Goal: Task Accomplishment & Management: Complete application form

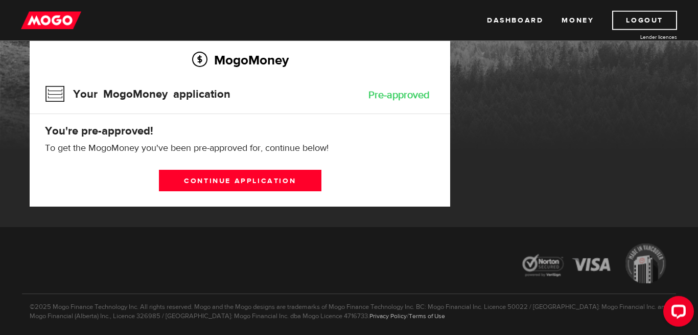
scroll to position [87, 0]
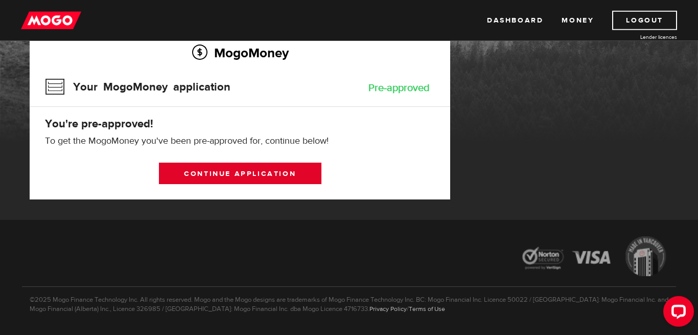
click at [216, 166] on link "Continue application" at bounding box center [240, 172] width 162 height 21
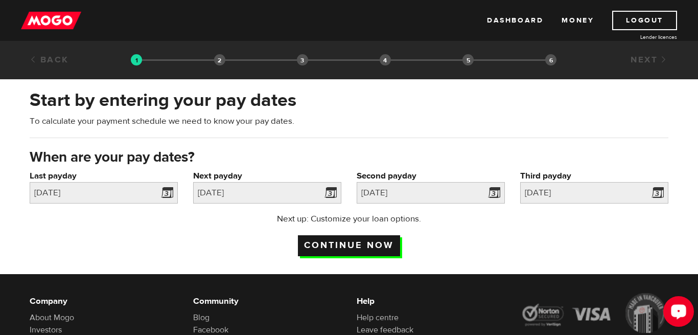
click at [348, 241] on input "Continue now" at bounding box center [349, 245] width 102 height 21
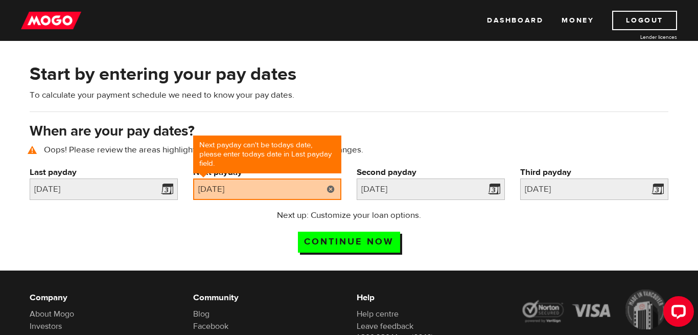
scroll to position [49, 0]
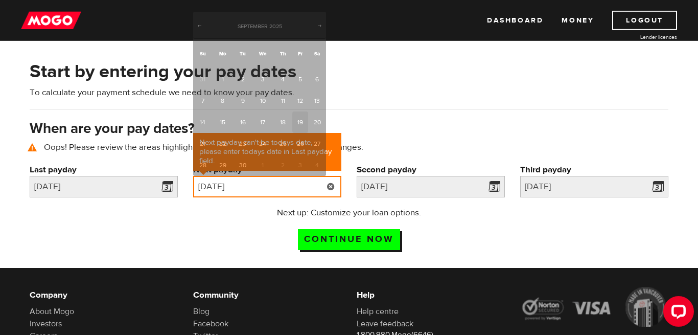
click at [286, 181] on input "[DATE]" at bounding box center [267, 186] width 148 height 21
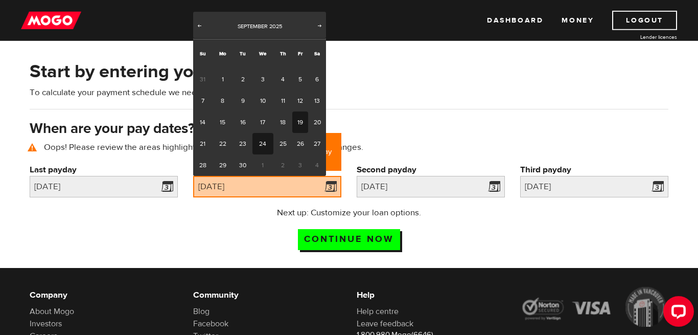
click at [257, 134] on link "24" at bounding box center [262, 143] width 21 height 21
type input "[DATE]"
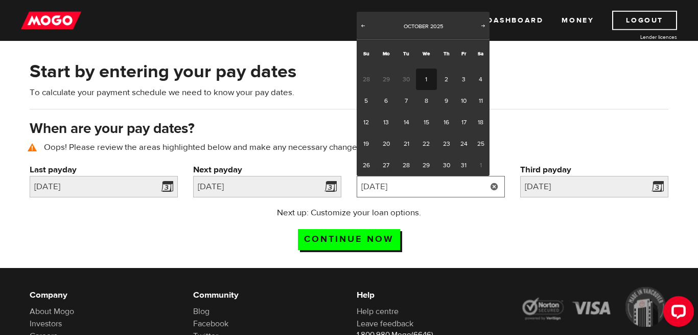
click at [434, 188] on input "[DATE]" at bounding box center [431, 186] width 148 height 21
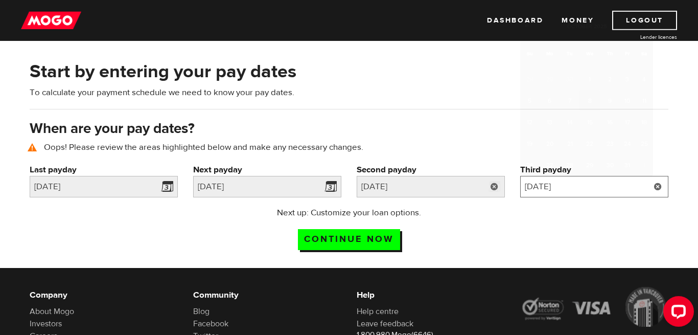
click at [588, 181] on input "2025/10/8" at bounding box center [594, 186] width 148 height 21
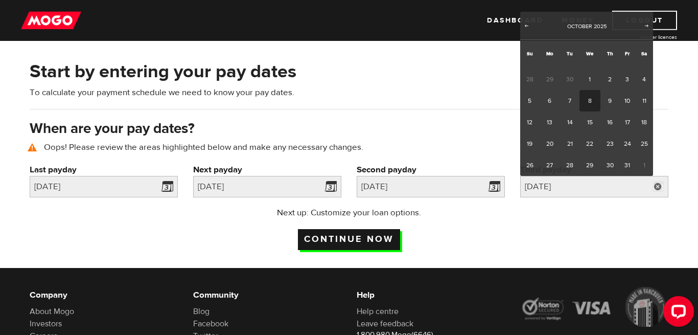
click at [348, 237] on input "Continue now" at bounding box center [349, 239] width 102 height 21
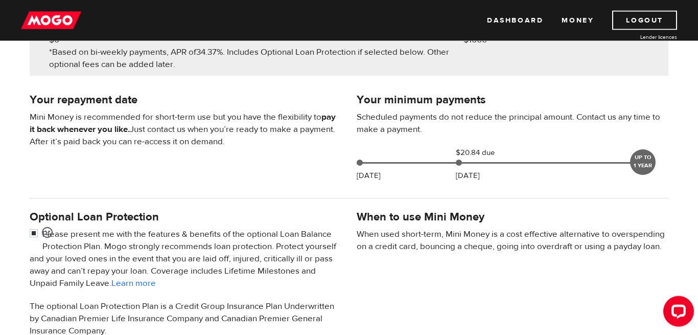
scroll to position [182, 0]
click at [434, 164] on div "Sep 23 $20.84 due Oct 08 UP TO 1 YEAR" at bounding box center [502, 161] width 298 height 28
click at [428, 161] on div "Sep 23 $20.84 due Oct 08 UP TO 1 YEAR" at bounding box center [502, 161] width 298 height 28
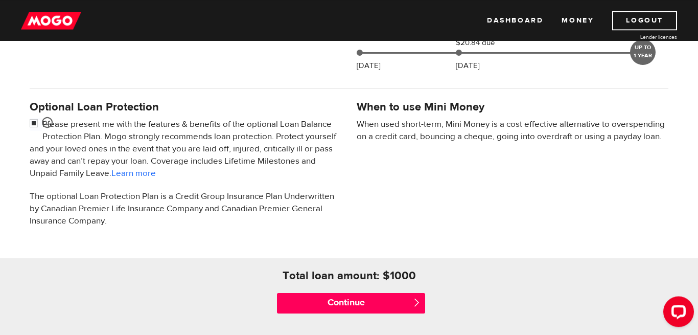
scroll to position [310, 0]
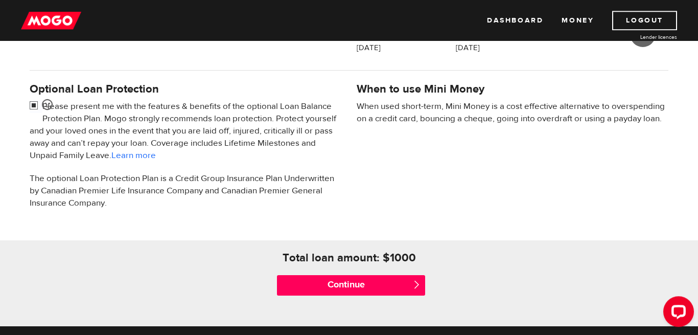
click at [34, 101] on input "checkbox" at bounding box center [36, 106] width 13 height 13
checkbox input "false"
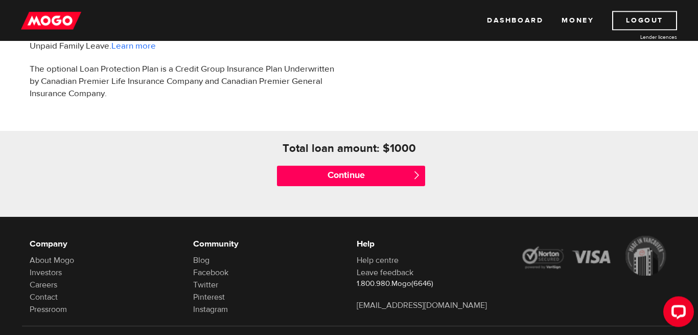
scroll to position [420, 0]
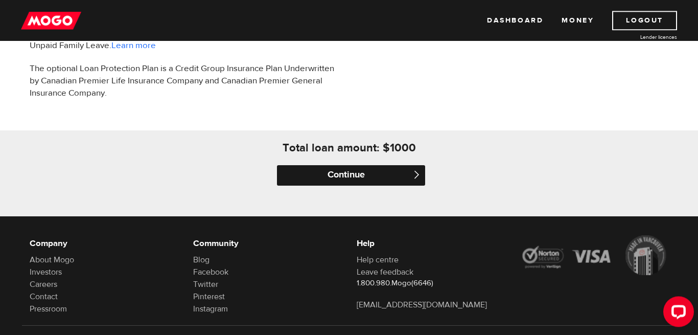
click at [341, 176] on input "Continue" at bounding box center [351, 175] width 148 height 20
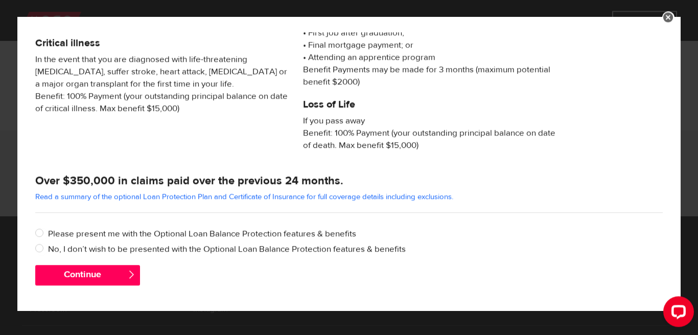
scroll to position [210, 0]
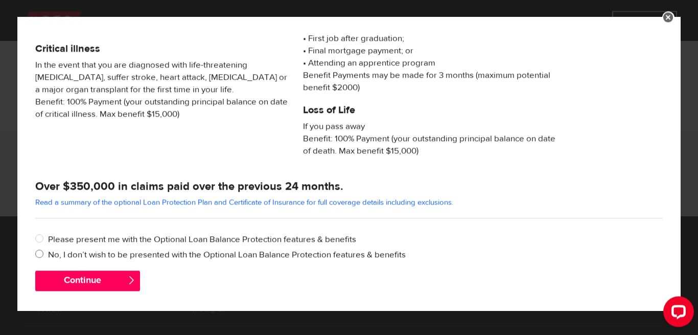
click at [39, 251] on input "No, I don’t wish to be presented with the Optional Loan Balance Protection feat…" at bounding box center [41, 254] width 13 height 13
radio input "true"
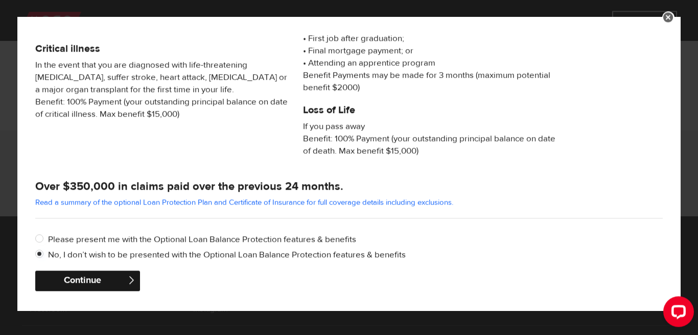
click at [80, 281] on button "Continue" at bounding box center [87, 280] width 105 height 20
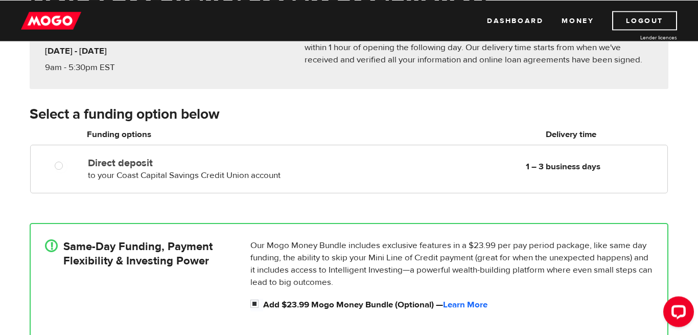
scroll to position [124, 0]
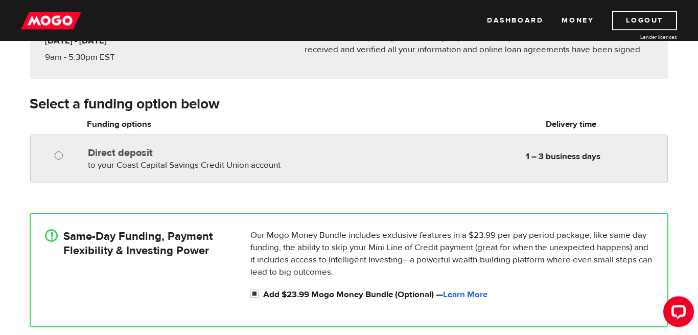
radio input "true"
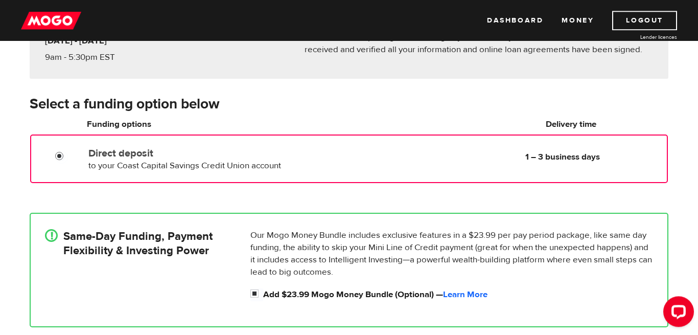
click at [60, 150] on div at bounding box center [57, 153] width 61 height 20
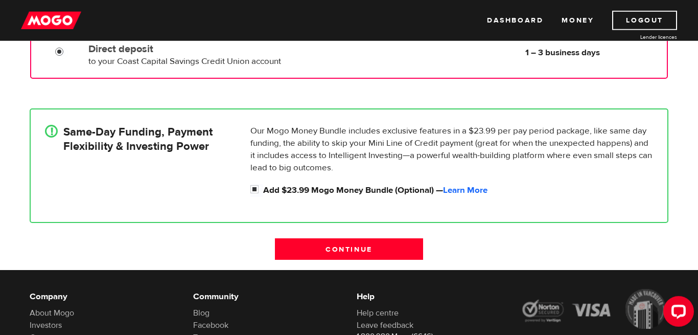
scroll to position [230, 0]
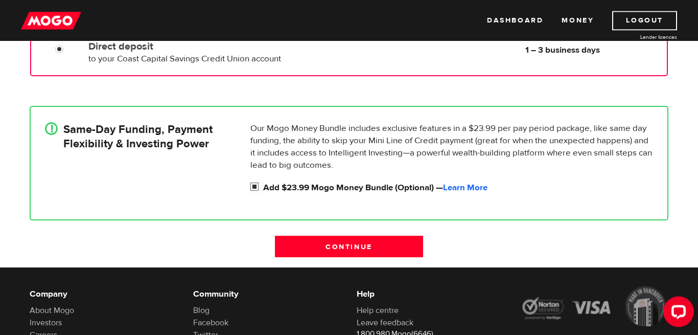
click at [255, 186] on input "Add $23.99 Mogo Money Bundle (Optional) — Learn More" at bounding box center [256, 187] width 13 height 13
checkbox input "false"
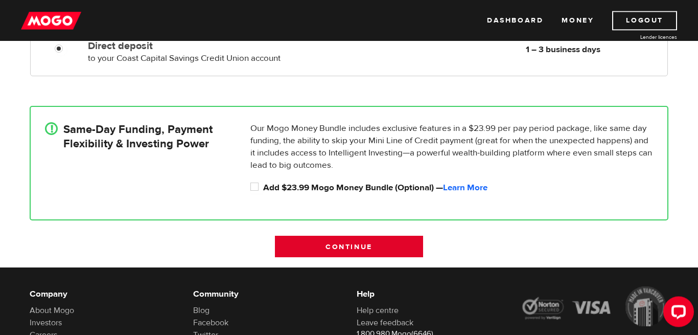
click at [340, 242] on input "Continue" at bounding box center [349, 246] width 148 height 21
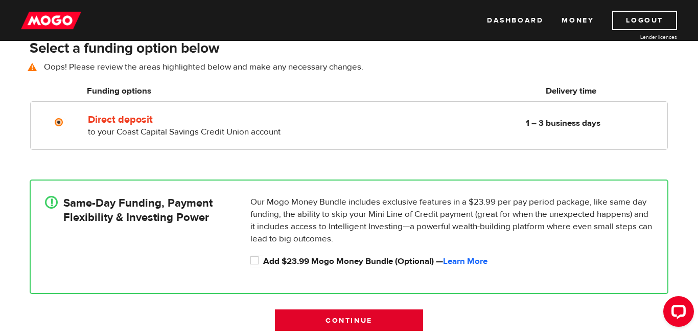
scroll to position [142, 0]
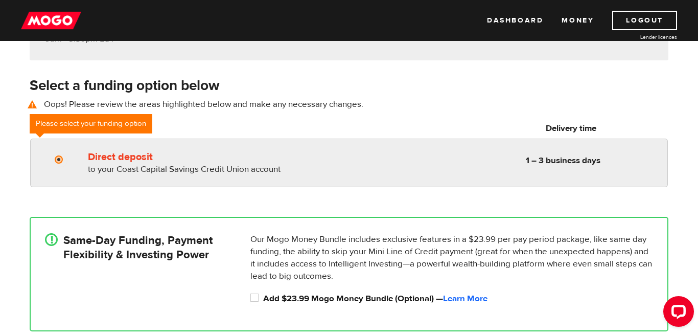
radio input "true"
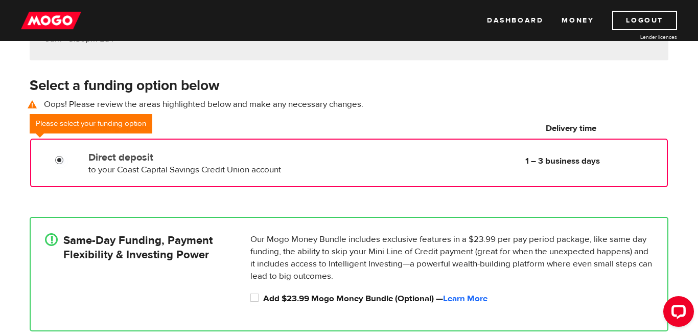
click at [62, 156] on input "Direct deposit" at bounding box center [61, 161] width 13 height 13
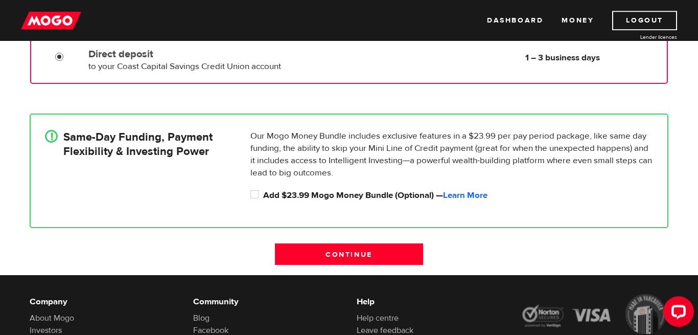
scroll to position [246, 0]
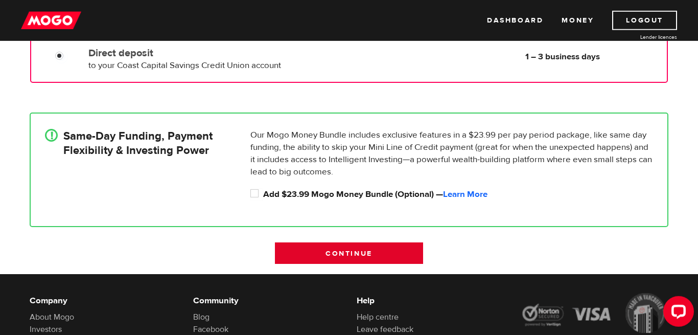
click at [366, 260] on input "Continue" at bounding box center [349, 252] width 148 height 21
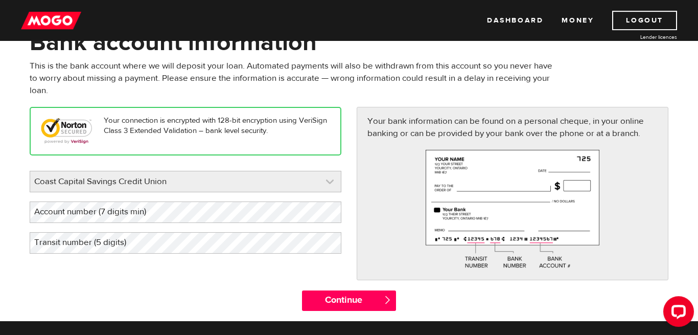
scroll to position [1597, 0]
click at [315, 178] on link at bounding box center [185, 181] width 311 height 20
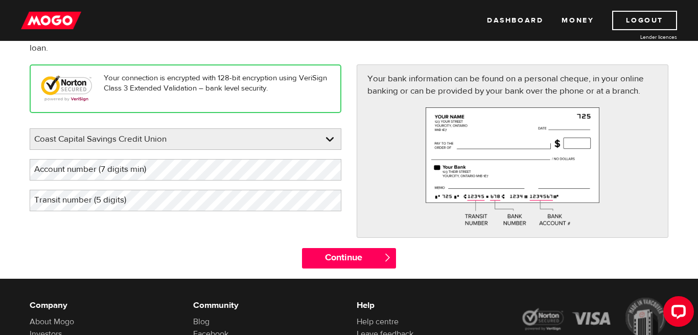
scroll to position [108, 0]
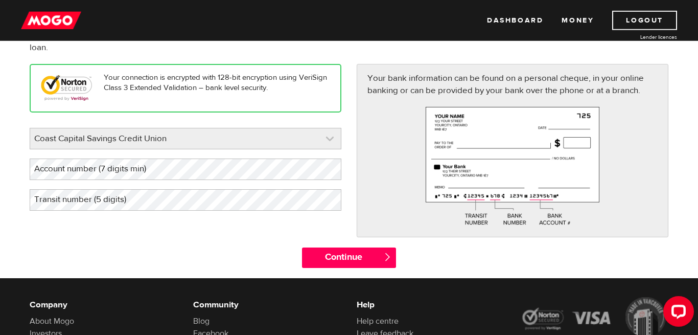
click at [300, 144] on link at bounding box center [185, 138] width 311 height 20
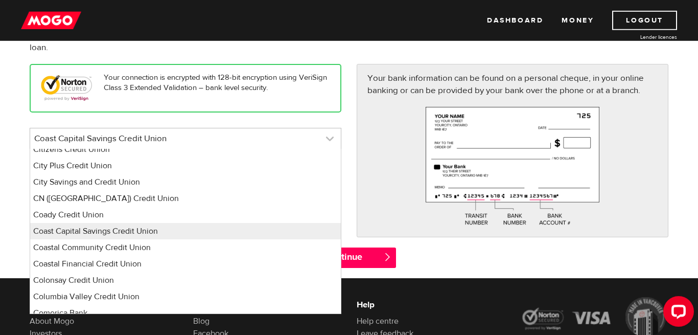
click at [300, 144] on link at bounding box center [185, 138] width 311 height 20
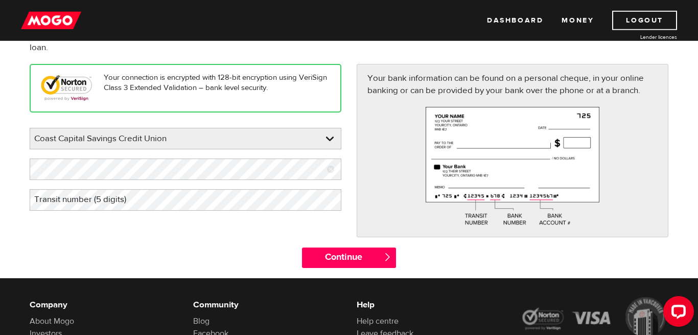
click at [137, 205] on label "Transit number (5 digits)" at bounding box center [89, 199] width 118 height 21
click at [197, 220] on div "Your connection is encrypted with 128-bit encryption using VeriSign Class 3 Ext…" at bounding box center [349, 155] width 654 height 183
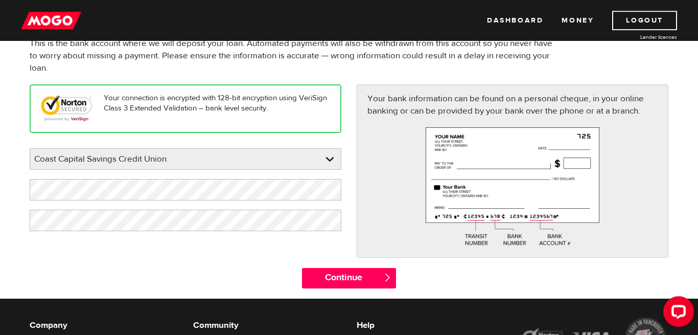
scroll to position [106, 0]
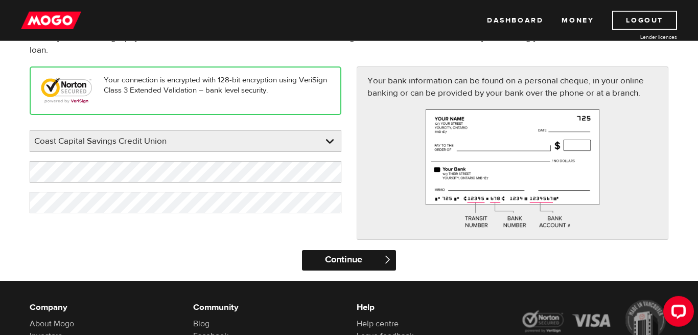
click at [344, 261] on input "Continue" at bounding box center [349, 260] width 94 height 20
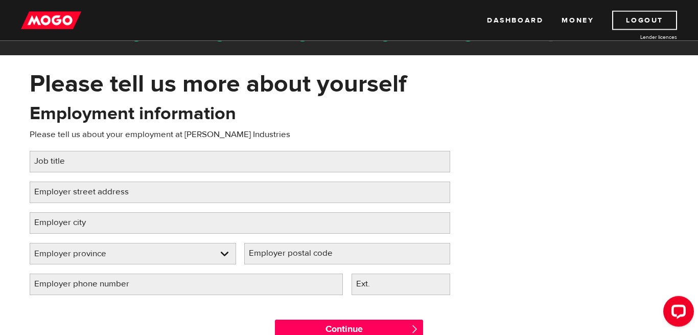
scroll to position [44, 0]
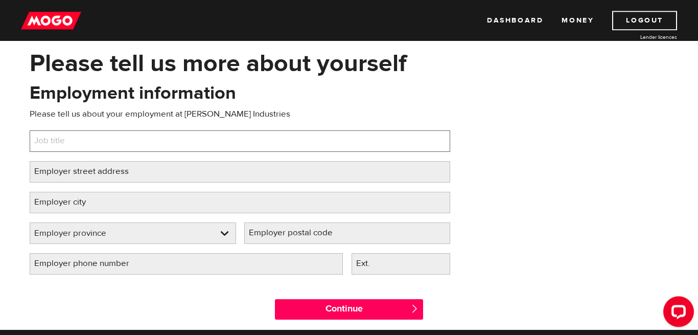
click at [132, 145] on input "Job title" at bounding box center [240, 140] width 421 height 21
type input "Electrician technician"
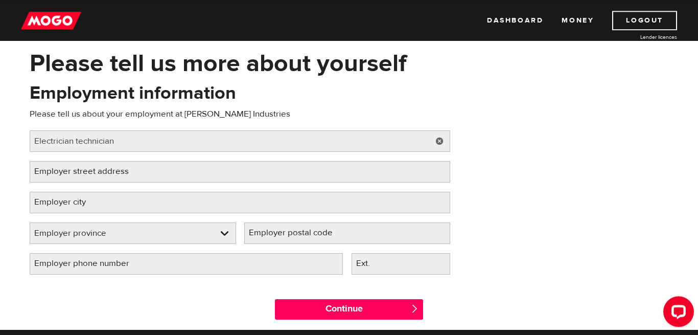
click at [101, 171] on label "Employer street address" at bounding box center [90, 171] width 120 height 21
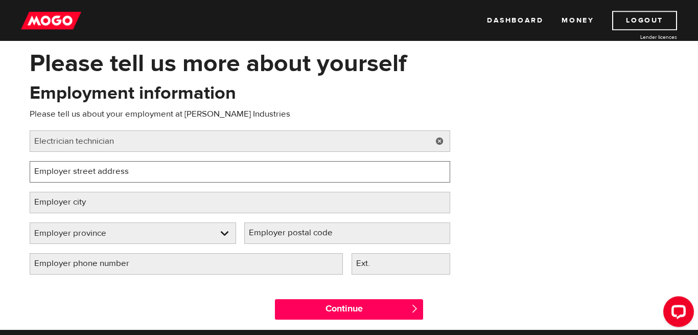
click at [101, 171] on input "Employer street address" at bounding box center [240, 171] width 421 height 21
type input "11526 [PERSON_NAME] place"
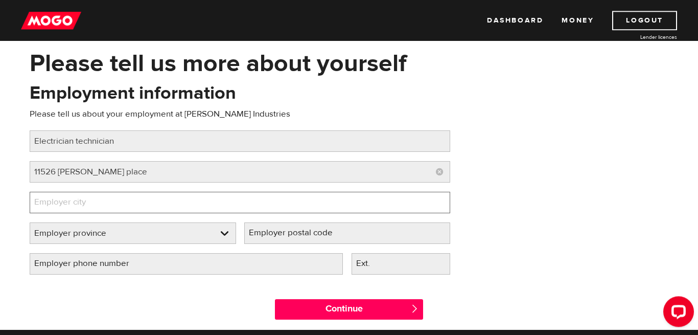
click at [149, 209] on input "Employer city" at bounding box center [240, 202] width 421 height 21
type input "[GEOGRAPHIC_DATA]"
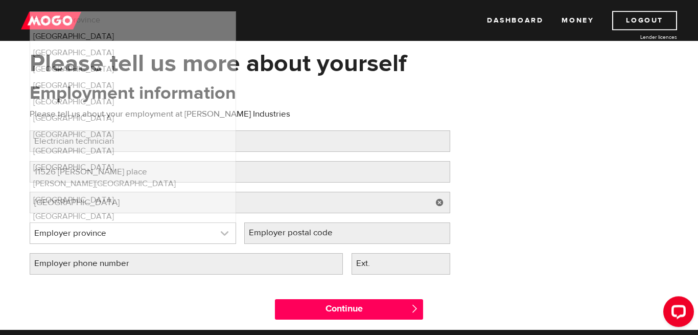
click at [174, 235] on link at bounding box center [132, 233] width 205 height 20
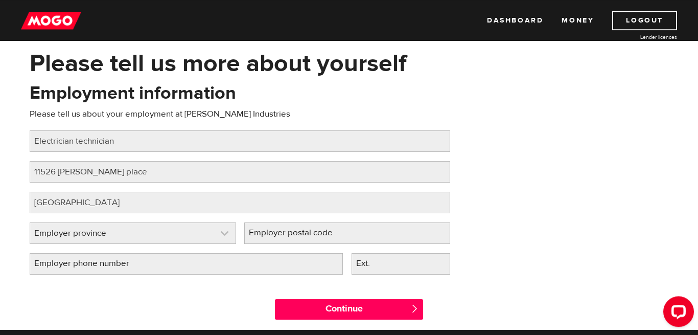
click at [173, 230] on link at bounding box center [132, 233] width 205 height 20
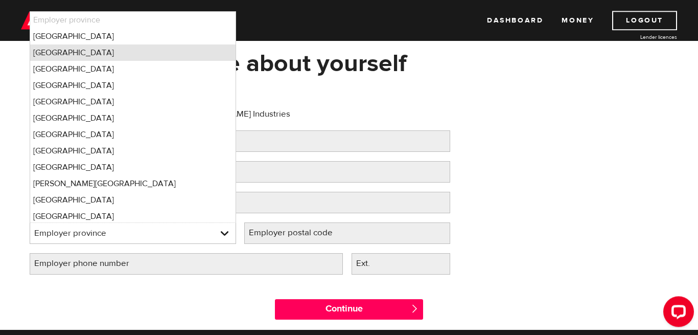
click at [153, 55] on li "British Columbia" at bounding box center [132, 52] width 205 height 16
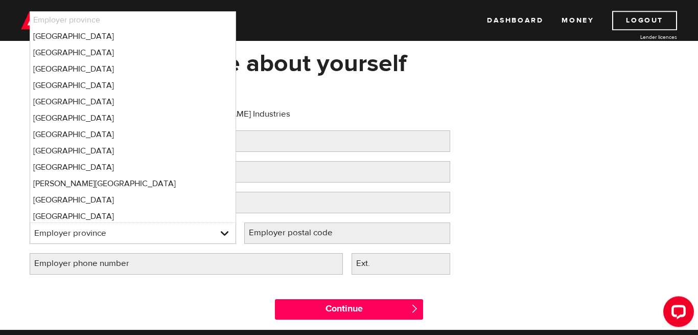
select select "BC"
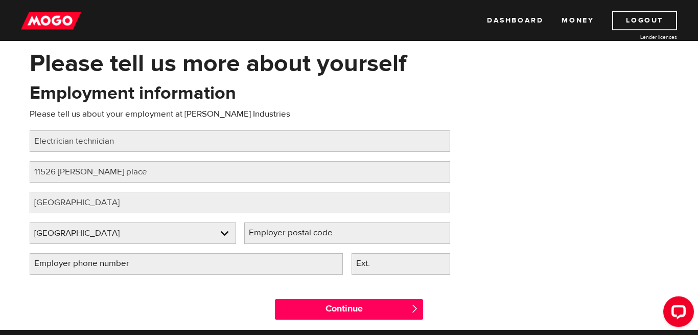
click at [339, 223] on label "Employer postal code" at bounding box center [298, 232] width 109 height 21
click at [339, 223] on input "Employer postal code" at bounding box center [347, 232] width 206 height 21
type input "V6V 2Y5"
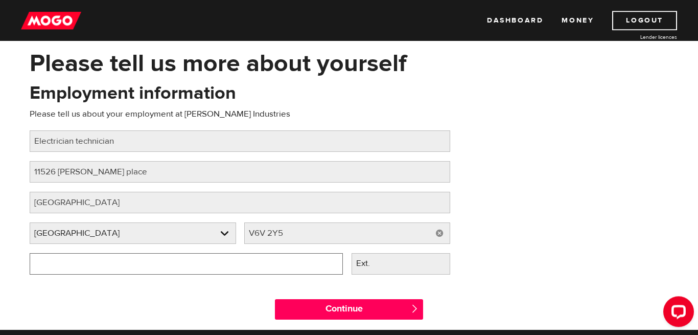
click at [271, 267] on input "Employer phone number" at bounding box center [186, 263] width 313 height 21
type input "(604) 874-6110"
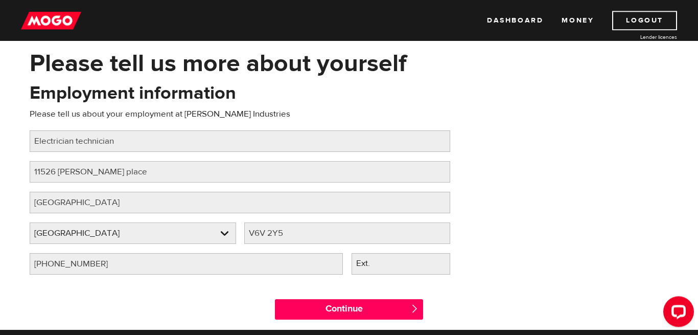
click at [242, 297] on div "Continue " at bounding box center [349, 307] width 654 height 46
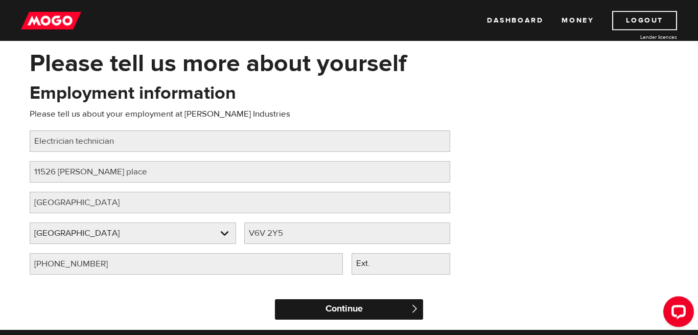
click at [313, 302] on input "Continue" at bounding box center [349, 309] width 148 height 20
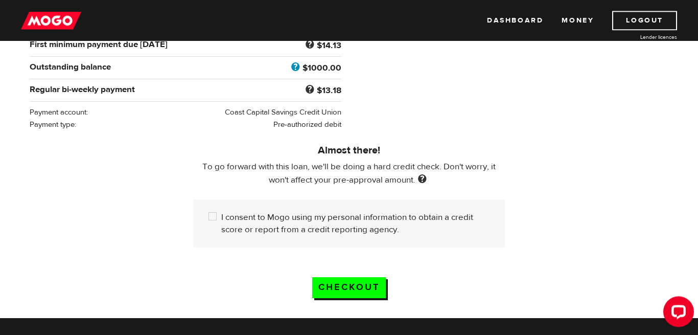
scroll to position [219, 0]
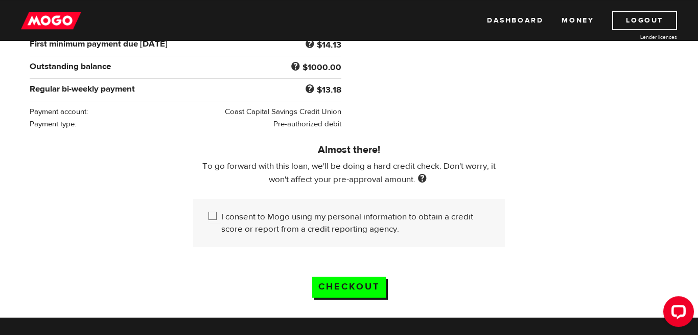
click at [209, 211] on input "I consent to Mogo using my personal information to obtain a credit score or rep…" at bounding box center [214, 217] width 13 height 13
checkbox input "true"
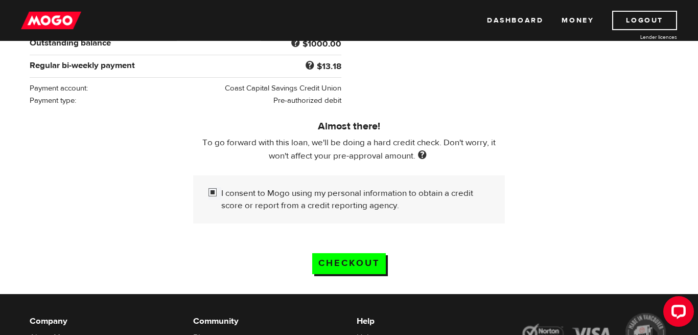
scroll to position [241, 0]
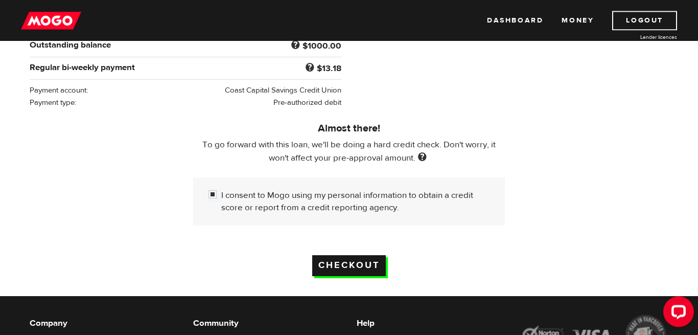
click at [346, 255] on input "Checkout" at bounding box center [349, 265] width 74 height 21
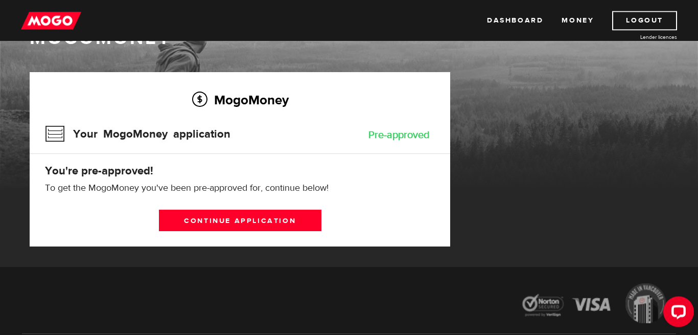
scroll to position [44, 0]
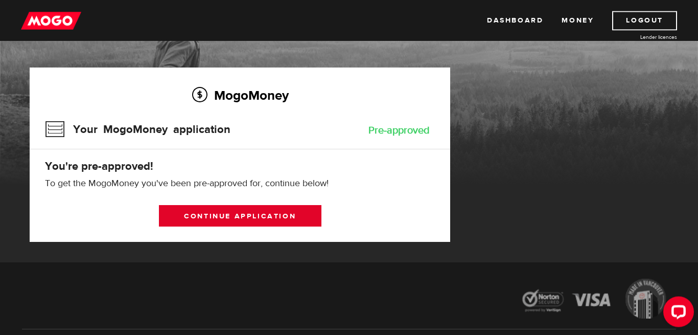
click at [251, 217] on link "Continue application" at bounding box center [240, 215] width 162 height 21
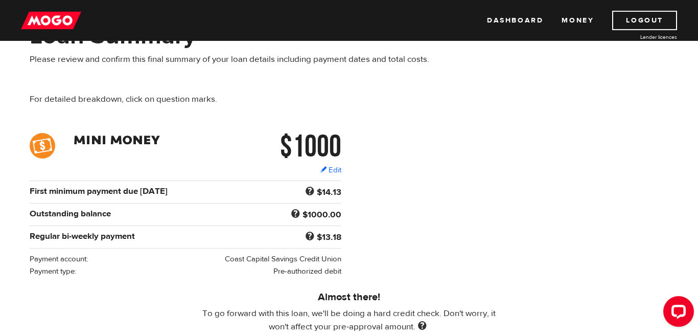
scroll to position [68, 0]
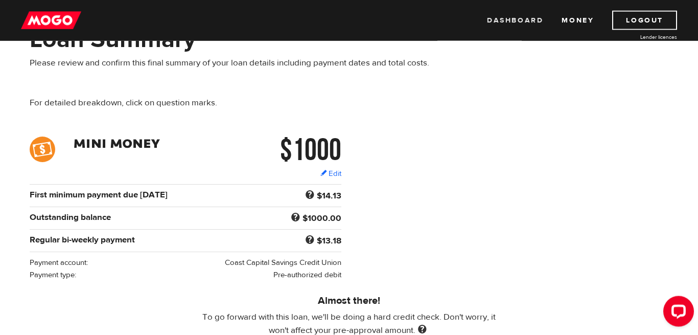
click at [528, 22] on link "Dashboard" at bounding box center [515, 20] width 56 height 19
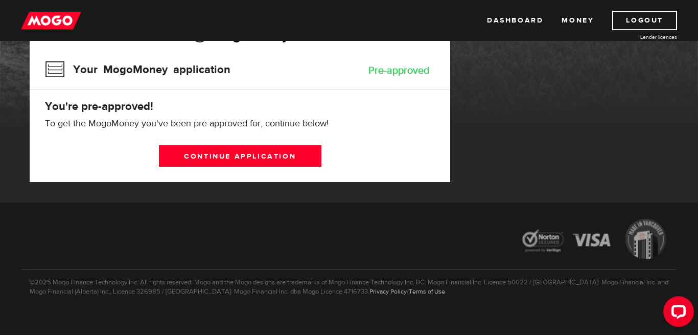
scroll to position [105, 0]
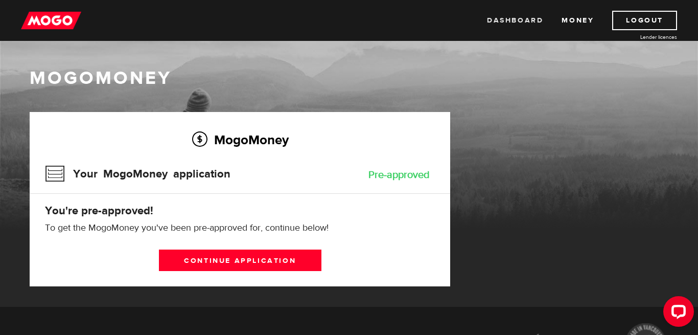
click at [515, 18] on link "Dashboard" at bounding box center [515, 20] width 56 height 19
click at [502, 19] on link "Dashboard" at bounding box center [515, 20] width 56 height 19
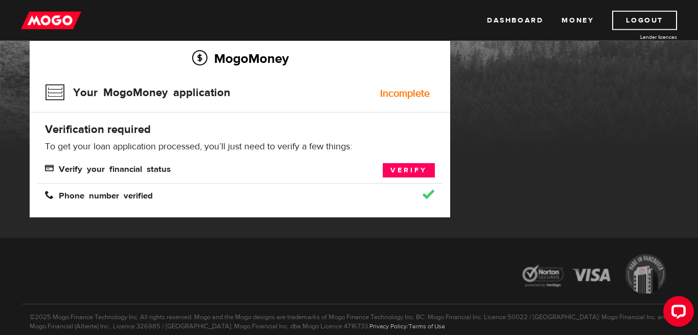
scroll to position [82, 0]
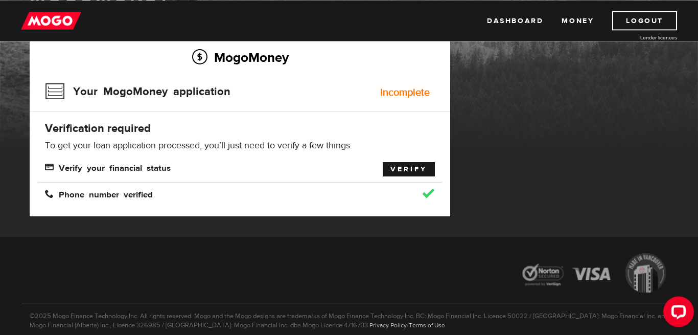
click at [394, 165] on link "Verify" at bounding box center [409, 169] width 52 height 14
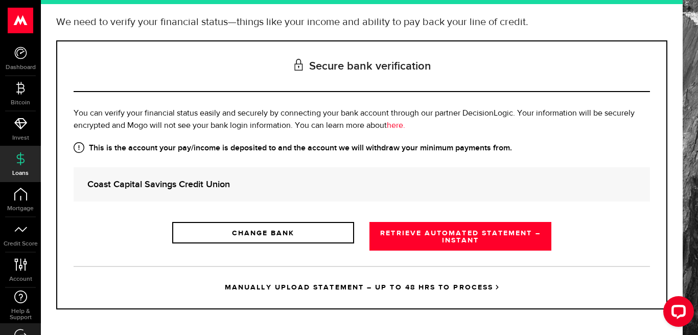
scroll to position [87, 0]
